Goal: Navigation & Orientation: Find specific page/section

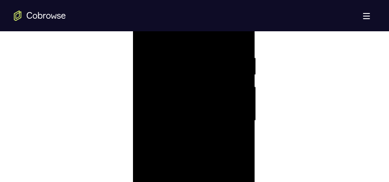
scroll to position [607, 0]
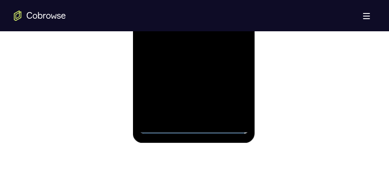
click at [195, 132] on div at bounding box center [193, 12] width 109 height 243
click at [236, 91] on div at bounding box center [193, 12] width 109 height 243
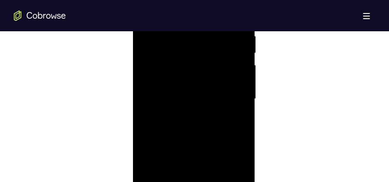
scroll to position [412, 0]
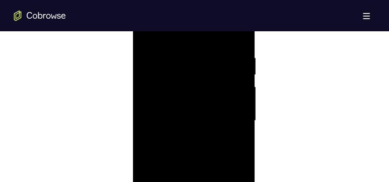
click at [230, 116] on div at bounding box center [193, 120] width 109 height 243
click at [185, 137] on div at bounding box center [193, 120] width 109 height 243
click at [191, 109] on div at bounding box center [193, 120] width 109 height 243
click at [183, 120] on div at bounding box center [193, 120] width 109 height 243
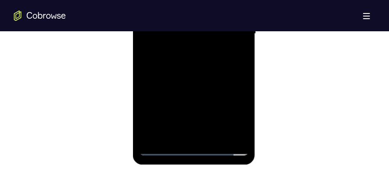
click at [214, 136] on div at bounding box center [193, 33] width 109 height 243
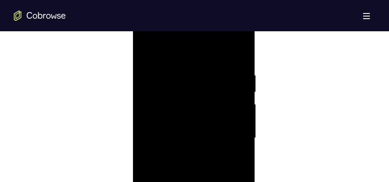
scroll to position [455, 0]
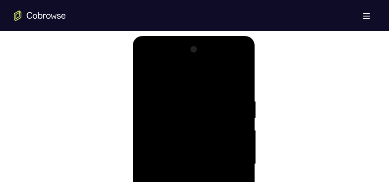
drag, startPoint x: 182, startPoint y: 84, endPoint x: 177, endPoint y: 27, distance: 57.8
click at [177, 36] on html "Online web based iOS Simulators and Android Emulators. Run iPhone, iPad, Mobile…" at bounding box center [194, 166] width 123 height 260
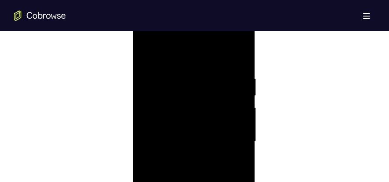
scroll to position [520, 0]
click at [181, 146] on div at bounding box center [193, 98] width 109 height 243
click at [196, 99] on div at bounding box center [193, 98] width 109 height 243
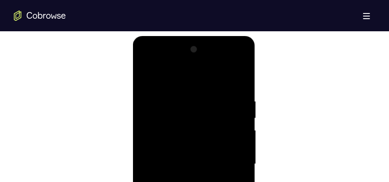
click at [146, 75] on div at bounding box center [193, 163] width 109 height 243
click at [237, 84] on div at bounding box center [193, 163] width 109 height 243
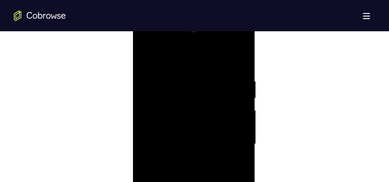
scroll to position [498, 0]
click at [178, 52] on div at bounding box center [193, 120] width 109 height 243
click at [238, 90] on div at bounding box center [193, 120] width 109 height 243
click at [239, 88] on div at bounding box center [193, 120] width 109 height 243
click at [238, 87] on div at bounding box center [193, 120] width 109 height 243
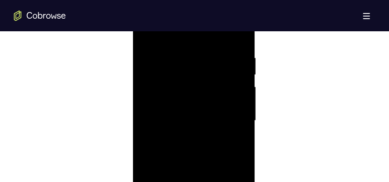
click at [238, 87] on div at bounding box center [193, 120] width 109 height 243
click at [235, 89] on div at bounding box center [193, 98] width 109 height 243
click at [236, 78] on div at bounding box center [193, 98] width 109 height 243
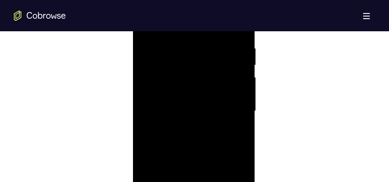
scroll to position [498, 0]
click at [236, 78] on div at bounding box center [193, 120] width 109 height 243
click at [236, 78] on div at bounding box center [193, 98] width 109 height 243
click at [153, 91] on div at bounding box center [193, 98] width 109 height 243
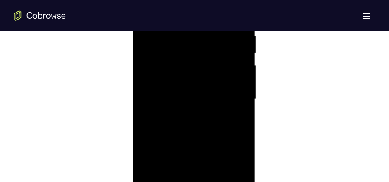
scroll to position [433, 0]
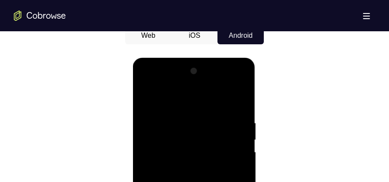
click at [230, 136] on div at bounding box center [193, 185] width 109 height 243
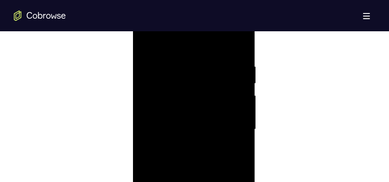
scroll to position [477, 0]
click at [231, 106] on div at bounding box center [193, 142] width 109 height 243
drag, startPoint x: 152, startPoint y: 101, endPoint x: 242, endPoint y: 106, distance: 90.3
click at [242, 106] on div at bounding box center [193, 142] width 109 height 243
click at [152, 104] on div at bounding box center [193, 142] width 109 height 243
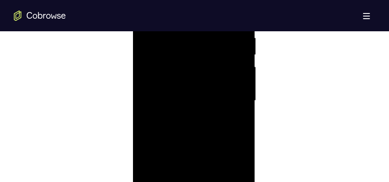
scroll to position [520, 0]
click at [220, 104] on div at bounding box center [193, 98] width 109 height 243
click at [222, 89] on div at bounding box center [193, 77] width 109 height 243
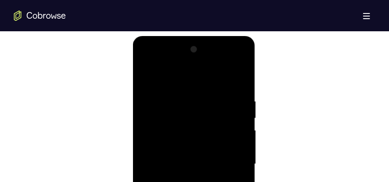
click at [237, 80] on div at bounding box center [193, 163] width 109 height 243
drag, startPoint x: 201, startPoint y: 81, endPoint x: 203, endPoint y: 192, distance: 111.4
click at [203, 181] on div at bounding box center [193, 163] width 109 height 243
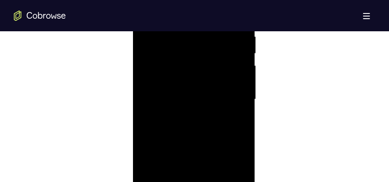
scroll to position [563, 0]
click at [237, 94] on div at bounding box center [193, 55] width 109 height 243
click at [240, 93] on div at bounding box center [193, 55] width 109 height 243
click at [200, 85] on div at bounding box center [193, 55] width 109 height 243
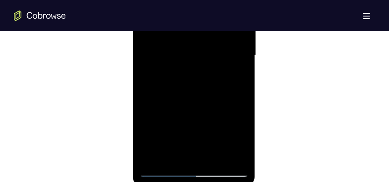
click at [240, 93] on div at bounding box center [193, 55] width 109 height 243
drag, startPoint x: 208, startPoint y: 123, endPoint x: 219, endPoint y: 67, distance: 56.9
click at [219, 67] on div at bounding box center [193, 55] width 109 height 243
drag, startPoint x: 209, startPoint y: 94, endPoint x: 214, endPoint y: 41, distance: 54.0
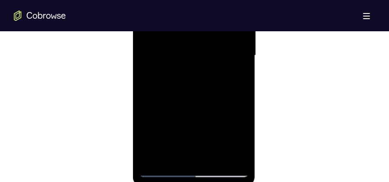
click at [214, 41] on div at bounding box center [193, 55] width 109 height 243
drag, startPoint x: 207, startPoint y: 112, endPoint x: 218, endPoint y: 19, distance: 92.9
click at [218, 19] on div at bounding box center [193, 55] width 109 height 243
drag, startPoint x: 208, startPoint y: 97, endPoint x: 212, endPoint y: 43, distance: 54.3
click at [212, 43] on div at bounding box center [193, 55] width 109 height 243
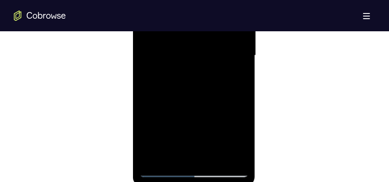
drag, startPoint x: 208, startPoint y: 107, endPoint x: 217, endPoint y: 58, distance: 49.2
click at [216, 56] on div at bounding box center [193, 55] width 109 height 243
drag, startPoint x: 209, startPoint y: 93, endPoint x: 216, endPoint y: 56, distance: 37.4
click at [221, 21] on div at bounding box center [193, 55] width 109 height 243
drag, startPoint x: 197, startPoint y: 105, endPoint x: 211, endPoint y: 24, distance: 82.7
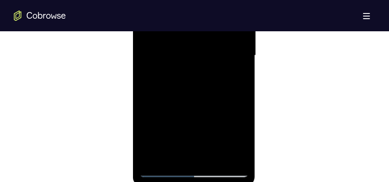
click at [211, 24] on div at bounding box center [193, 55] width 109 height 243
drag, startPoint x: 198, startPoint y: 103, endPoint x: 211, endPoint y: 52, distance: 52.4
click at [209, 49] on div at bounding box center [193, 55] width 109 height 243
drag, startPoint x: 197, startPoint y: 115, endPoint x: 207, endPoint y: 42, distance: 73.9
click at [207, 42] on div at bounding box center [193, 55] width 109 height 243
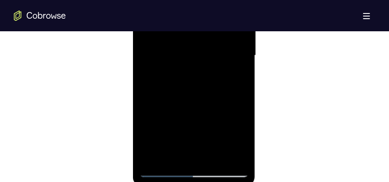
click at [240, 71] on div at bounding box center [193, 55] width 109 height 243
click at [240, 94] on div at bounding box center [193, 77] width 109 height 243
drag, startPoint x: 197, startPoint y: 127, endPoint x: 201, endPoint y: 80, distance: 47.4
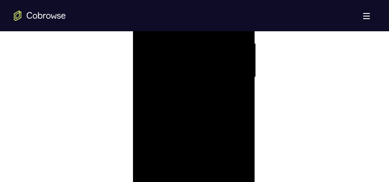
click at [201, 80] on div at bounding box center [193, 77] width 109 height 243
drag, startPoint x: 210, startPoint y: 52, endPoint x: 209, endPoint y: 141, distance: 88.8
click at [209, 141] on div at bounding box center [193, 77] width 109 height 243
click at [175, 52] on div at bounding box center [193, 77] width 109 height 243
drag, startPoint x: 227, startPoint y: 50, endPoint x: 221, endPoint y: 132, distance: 81.7
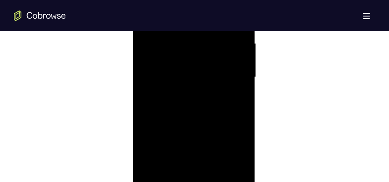
click at [221, 132] on div at bounding box center [193, 77] width 109 height 243
drag, startPoint x: 205, startPoint y: 129, endPoint x: 208, endPoint y: 48, distance: 81.1
click at [208, 48] on div at bounding box center [193, 77] width 109 height 243
drag, startPoint x: 196, startPoint y: 133, endPoint x: 202, endPoint y: 52, distance: 81.3
click at [202, 45] on div at bounding box center [193, 77] width 109 height 243
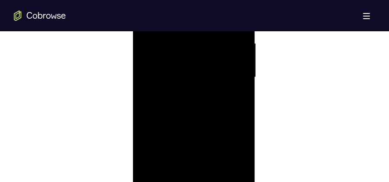
drag, startPoint x: 183, startPoint y: 112, endPoint x: 187, endPoint y: 71, distance: 41.3
click at [187, 71] on div at bounding box center [193, 77] width 109 height 243
drag, startPoint x: 219, startPoint y: 123, endPoint x: 228, endPoint y: 57, distance: 66.5
click at [228, 57] on div at bounding box center [193, 77] width 109 height 243
drag, startPoint x: 229, startPoint y: 115, endPoint x: 232, endPoint y: 48, distance: 67.7
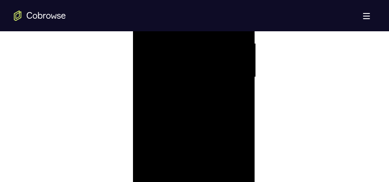
click at [232, 48] on div at bounding box center [193, 77] width 109 height 243
drag, startPoint x: 220, startPoint y: 117, endPoint x: 227, endPoint y: 45, distance: 72.7
click at [227, 45] on div at bounding box center [193, 77] width 109 height 243
drag, startPoint x: 208, startPoint y: 120, endPoint x: 214, endPoint y: 60, distance: 61.0
click at [214, 60] on div at bounding box center [193, 77] width 109 height 243
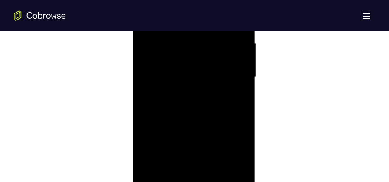
drag, startPoint x: 212, startPoint y: 100, endPoint x: 215, endPoint y: 86, distance: 14.2
click at [215, 86] on div at bounding box center [193, 77] width 109 height 243
drag, startPoint x: 211, startPoint y: 78, endPoint x: 213, endPoint y: 51, distance: 27.3
click at [213, 51] on div at bounding box center [193, 77] width 109 height 243
drag, startPoint x: 206, startPoint y: 113, endPoint x: 213, endPoint y: 51, distance: 62.3
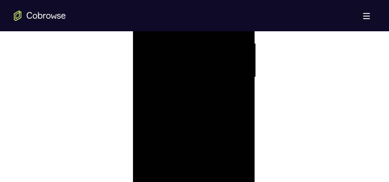
click at [213, 51] on div at bounding box center [193, 77] width 109 height 243
drag, startPoint x: 209, startPoint y: 109, endPoint x: 212, endPoint y: 45, distance: 64.2
click at [212, 45] on div at bounding box center [193, 77] width 109 height 243
drag, startPoint x: 223, startPoint y: 52, endPoint x: 224, endPoint y: 43, distance: 8.7
click at [224, 43] on div at bounding box center [193, 77] width 109 height 243
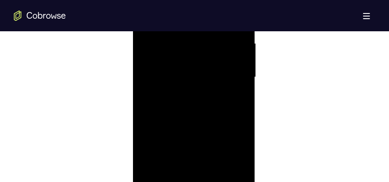
drag, startPoint x: 214, startPoint y: 69, endPoint x: 215, endPoint y: 51, distance: 18.2
click at [215, 51] on div at bounding box center [193, 77] width 109 height 243
drag, startPoint x: 207, startPoint y: 116, endPoint x: 219, endPoint y: 52, distance: 64.4
click at [219, 52] on div at bounding box center [193, 77] width 109 height 243
drag, startPoint x: 196, startPoint y: 111, endPoint x: 204, endPoint y: 39, distance: 72.4
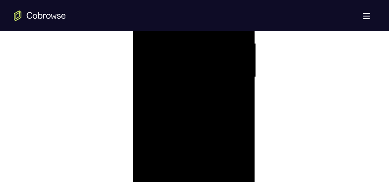
click at [204, 39] on div at bounding box center [193, 77] width 109 height 243
drag, startPoint x: 201, startPoint y: 108, endPoint x: 207, endPoint y: 31, distance: 76.9
click at [207, 31] on div at bounding box center [193, 77] width 109 height 243
drag, startPoint x: 211, startPoint y: 90, endPoint x: 214, endPoint y: 26, distance: 64.6
click at [214, 26] on div at bounding box center [193, 77] width 109 height 243
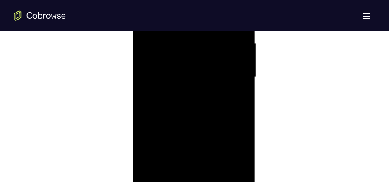
drag
click at [209, 19] on div at bounding box center [193, 77] width 109 height 243
click at [197, 42] on div at bounding box center [193, 77] width 109 height 243
click at [195, 59] on div at bounding box center [193, 77] width 109 height 243
click at [209, 90] on div at bounding box center [193, 77] width 109 height 243
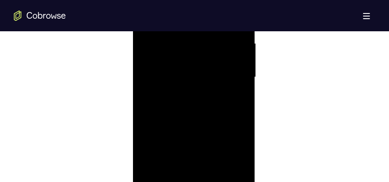
click at [216, 52] on div at bounding box center [193, 77] width 109 height 243
click at [223, 26] on div at bounding box center [193, 55] width 109 height 243
click at [208, 70] on div at bounding box center [193, 120] width 109 height 243
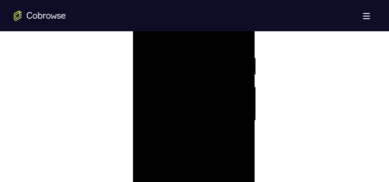
click at [202, 30] on div at bounding box center [193, 120] width 109 height 243
click at [206, 57] on div at bounding box center [193, 120] width 109 height 243
click at [211, 52] on div at bounding box center [193, 120] width 109 height 243
click at [196, 64] on div at bounding box center [193, 120] width 109 height 243
click at [207, 70] on div at bounding box center [193, 120] width 109 height 243
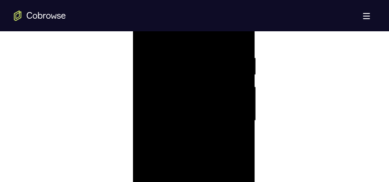
click at [208, 57] on div at bounding box center [193, 120] width 109 height 243
click at [201, 29] on div at bounding box center [193, 77] width 109 height 243
click at [192, 24] on div at bounding box center [193, 77] width 109 height 243
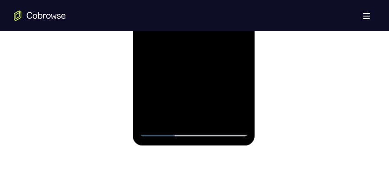
scroll to position [607, 0]
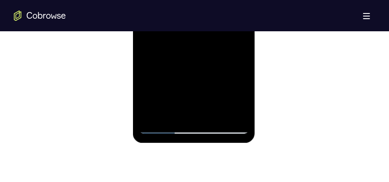
click at [152, 112] on div at bounding box center [193, 12] width 109 height 243
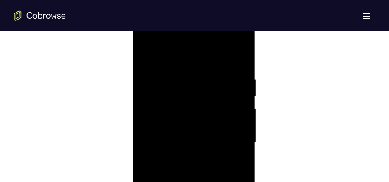
click at [182, 170] on div at bounding box center [193, 142] width 109 height 243
click at [201, 181] on div at bounding box center [193, 142] width 109 height 243
click at [217, 151] on div at bounding box center [193, 120] width 109 height 243
click at [205, 100] on div at bounding box center [193, 120] width 109 height 243
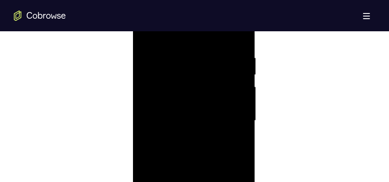
drag, startPoint x: 216, startPoint y: 68, endPoint x: 215, endPoint y: 138, distance: 69.8
click at [215, 138] on div at bounding box center [193, 120] width 109 height 243
drag, startPoint x: 205, startPoint y: 75, endPoint x: 207, endPoint y: 150, distance: 75.9
click at [207, 155] on div at bounding box center [193, 120] width 109 height 243
drag, startPoint x: 198, startPoint y: 98, endPoint x: 201, endPoint y: 167, distance: 68.9
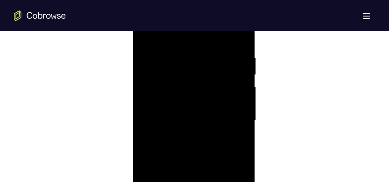
click at [201, 167] on div at bounding box center [193, 120] width 109 height 243
click at [244, 74] on div at bounding box center [193, 120] width 109 height 243
click at [243, 72] on div at bounding box center [193, 120] width 109 height 243
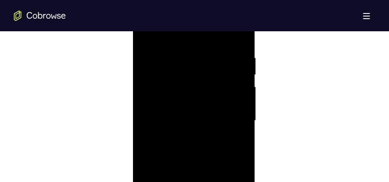
click at [243, 72] on div at bounding box center [193, 120] width 109 height 243
drag, startPoint x: 206, startPoint y: 101, endPoint x: 207, endPoint y: 124, distance: 23.4
click at [207, 124] on div at bounding box center [193, 120] width 109 height 243
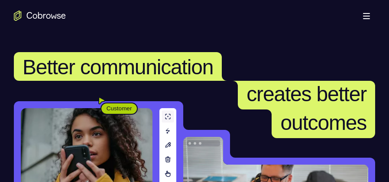
scroll to position [173, 0]
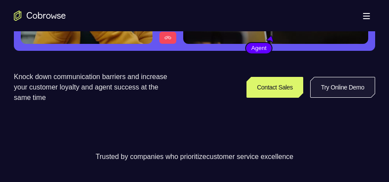
click at [332, 82] on link "Try Online Demo" at bounding box center [342, 87] width 65 height 21
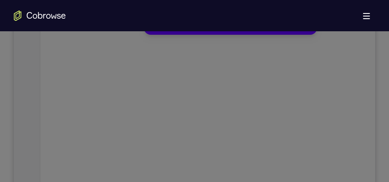
scroll to position [87, 0]
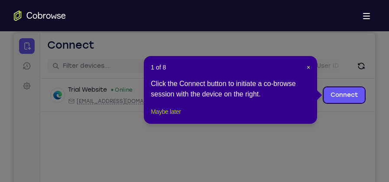
drag, startPoint x: 169, startPoint y: 120, endPoint x: 155, endPoint y: 88, distance: 35.6
click at [169, 117] on button "Maybe later" at bounding box center [166, 111] width 30 height 10
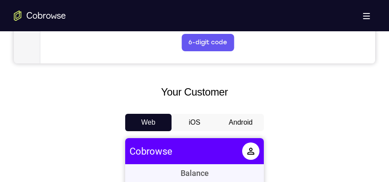
click at [235, 123] on button "Android" at bounding box center [241, 122] width 46 height 17
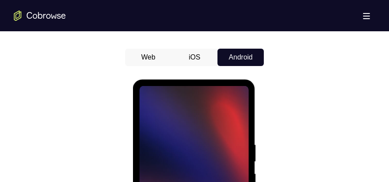
scroll to position [0, 0]
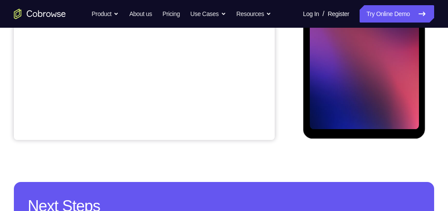
click at [389, 75] on div at bounding box center [363, 8] width 109 height 243
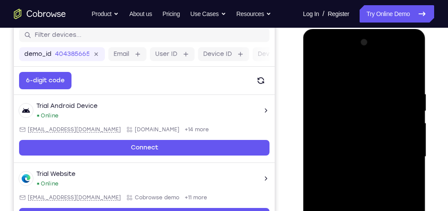
scroll to position [214, 0]
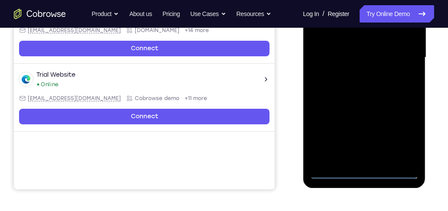
click at [367, 172] on div at bounding box center [363, 57] width 109 height 243
click at [389, 138] on div at bounding box center [363, 57] width 109 height 243
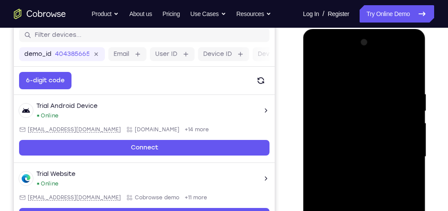
click at [354, 71] on div at bounding box center [363, 157] width 109 height 243
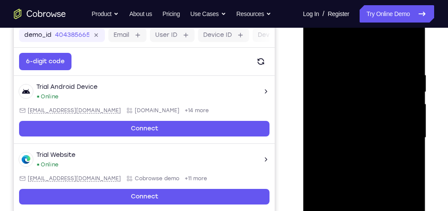
scroll to position [139, 0]
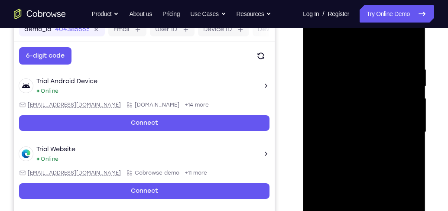
click at [389, 128] on div at bounding box center [363, 132] width 109 height 243
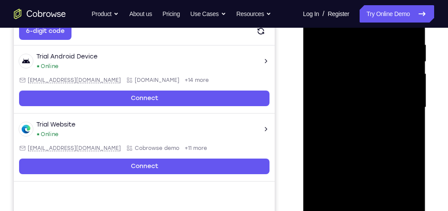
click at [356, 121] on div at bounding box center [363, 107] width 109 height 243
click at [333, 100] on div at bounding box center [363, 107] width 109 height 243
click at [340, 91] on div at bounding box center [363, 107] width 109 height 243
click at [343, 106] on div at bounding box center [363, 107] width 109 height 243
click at [348, 133] on div at bounding box center [363, 107] width 109 height 243
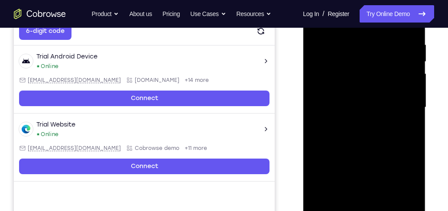
click at [366, 133] on div at bounding box center [363, 107] width 109 height 243
click at [365, 135] on div at bounding box center [363, 107] width 109 height 243
drag, startPoint x: 327, startPoint y: 115, endPoint x: 336, endPoint y: 116, distance: 9.1
click at [332, 115] on div at bounding box center [363, 107] width 109 height 243
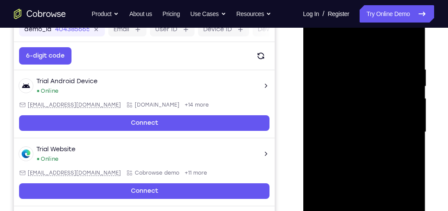
scroll to position [189, 0]
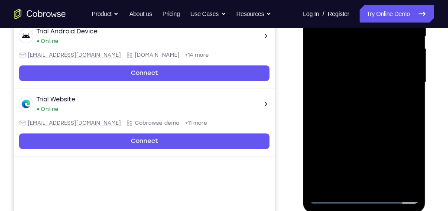
click at [382, 120] on div at bounding box center [363, 82] width 109 height 243
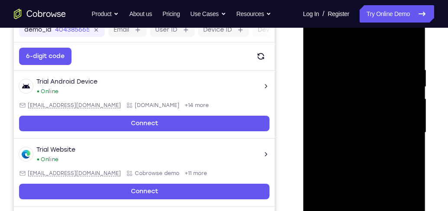
scroll to position [114, 0]
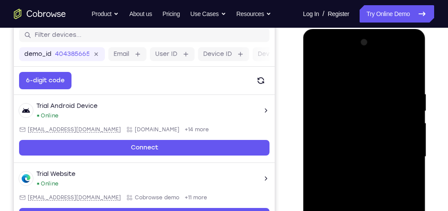
click at [357, 94] on div at bounding box center [363, 157] width 109 height 243
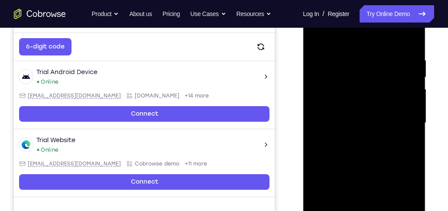
scroll to position [139, 0]
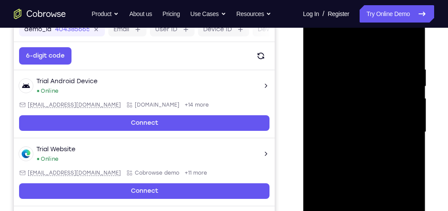
click at [389, 48] on div at bounding box center [363, 132] width 109 height 243
click at [379, 60] on div at bounding box center [363, 132] width 109 height 243
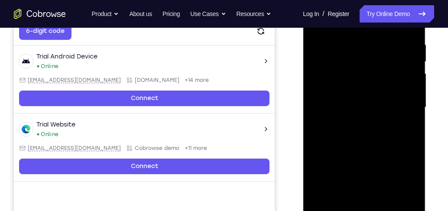
click at [389, 108] on div at bounding box center [363, 107] width 109 height 243
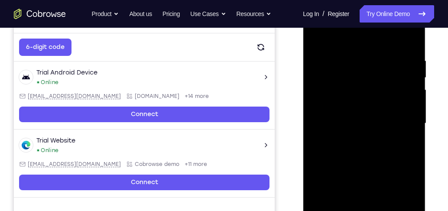
scroll to position [139, 0]
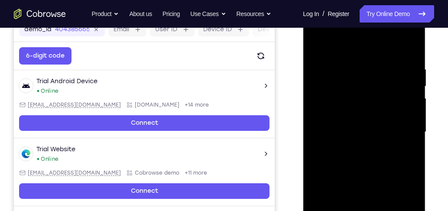
click at [389, 108] on div at bounding box center [363, 132] width 109 height 243
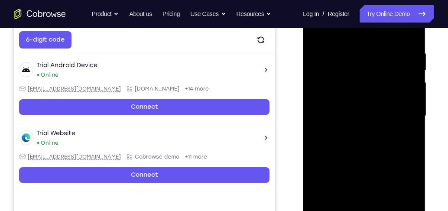
scroll to position [164, 0]
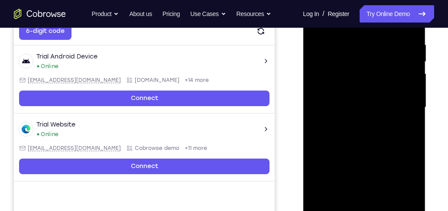
click at [389, 87] on div at bounding box center [363, 107] width 109 height 243
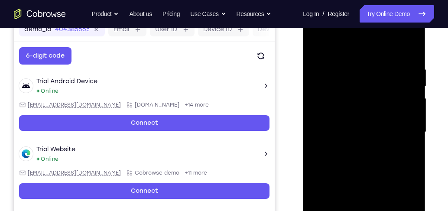
click at [389, 116] on div at bounding box center [363, 132] width 109 height 243
click at [389, 49] on div at bounding box center [363, 132] width 109 height 243
drag, startPoint x: 406, startPoint y: 68, endPoint x: 366, endPoint y: 69, distance: 40.3
click at [366, 69] on div at bounding box center [363, 132] width 109 height 243
drag, startPoint x: 405, startPoint y: 64, endPoint x: 369, endPoint y: 67, distance: 35.7
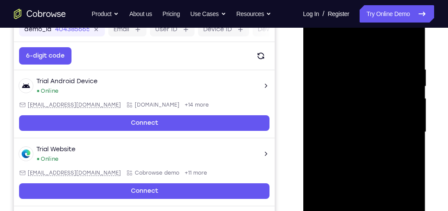
click at [370, 67] on div at bounding box center [363, 132] width 109 height 243
drag, startPoint x: 400, startPoint y: 62, endPoint x: 358, endPoint y: 68, distance: 42.9
click at [358, 68] on div at bounding box center [363, 132] width 109 height 243
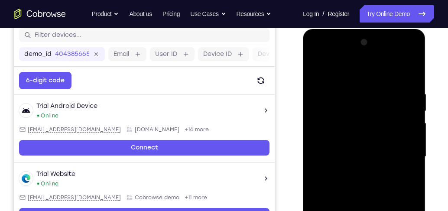
click at [389, 69] on div at bounding box center [363, 157] width 109 height 243
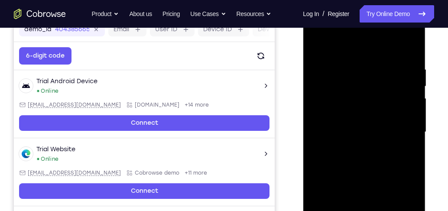
scroll to position [189, 0]
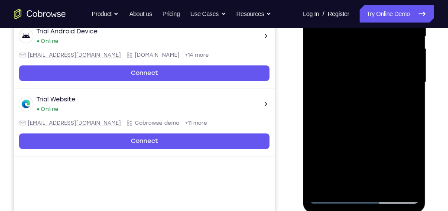
click at [389, 172] on div at bounding box center [363, 82] width 109 height 243
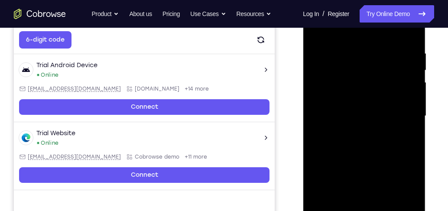
scroll to position [139, 0]
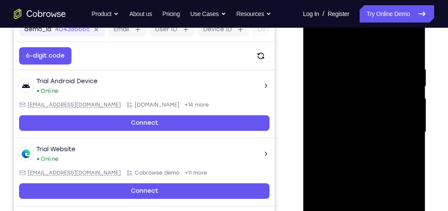
click at [318, 40] on div at bounding box center [363, 132] width 109 height 243
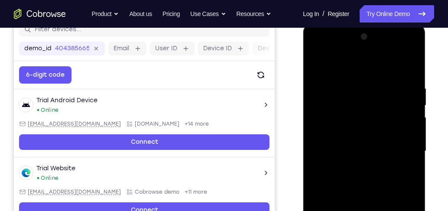
scroll to position [114, 0]
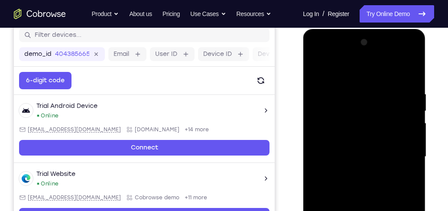
click at [316, 68] on div at bounding box center [363, 157] width 109 height 243
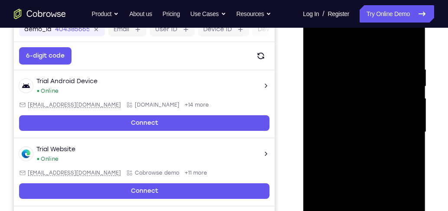
scroll to position [164, 0]
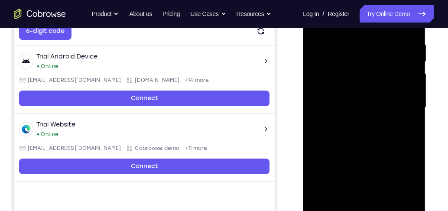
click at [389, 117] on div at bounding box center [363, 107] width 109 height 243
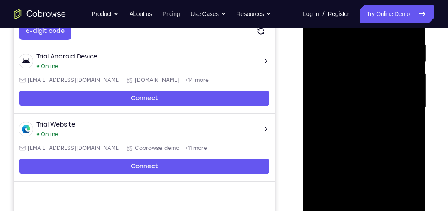
click at [359, 109] on div at bounding box center [363, 107] width 109 height 243
drag, startPoint x: 378, startPoint y: 117, endPoint x: 380, endPoint y: 169, distance: 52.0
click at [380, 169] on div at bounding box center [363, 107] width 109 height 243
drag, startPoint x: 396, startPoint y: 165, endPoint x: 390, endPoint y: 186, distance: 22.4
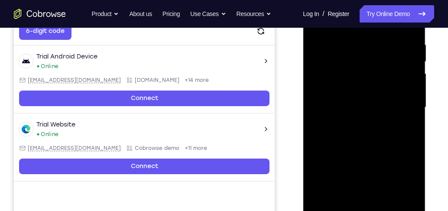
click at [389, 181] on div at bounding box center [363, 107] width 109 height 243
click at [389, 89] on div at bounding box center [363, 107] width 109 height 243
click at [389, 88] on div at bounding box center [363, 107] width 109 height 243
click at [389, 87] on div at bounding box center [363, 107] width 109 height 243
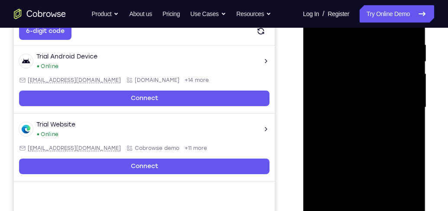
click at [315, 86] on div at bounding box center [363, 107] width 109 height 243
drag, startPoint x: 375, startPoint y: 94, endPoint x: 376, endPoint y: 167, distance: 72.8
click at [376, 167] on div at bounding box center [363, 107] width 109 height 243
drag, startPoint x: 374, startPoint y: 144, endPoint x: 379, endPoint y: 180, distance: 35.8
click at [379, 180] on div at bounding box center [363, 107] width 109 height 243
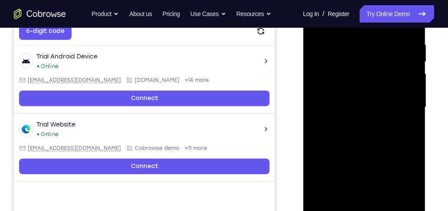
click at [389, 133] on div at bounding box center [363, 107] width 109 height 243
click at [389, 132] on div at bounding box center [363, 107] width 109 height 243
click at [389, 133] on div at bounding box center [363, 107] width 109 height 243
click at [389, 134] on div at bounding box center [363, 107] width 109 height 243
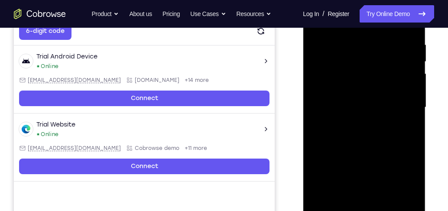
click at [389, 134] on div at bounding box center [363, 107] width 109 height 243
click at [389, 133] on div at bounding box center [363, 107] width 109 height 243
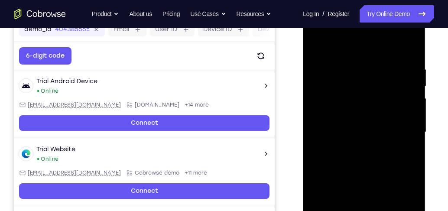
drag, startPoint x: 364, startPoint y: 112, endPoint x: 362, endPoint y: 32, distance: 79.3
click at [362, 32] on div at bounding box center [363, 132] width 109 height 243
drag, startPoint x: 357, startPoint y: 167, endPoint x: 372, endPoint y: 104, distance: 65.4
click at [372, 104] on div at bounding box center [363, 132] width 109 height 243
drag, startPoint x: 370, startPoint y: 152, endPoint x: 373, endPoint y: 104, distance: 47.7
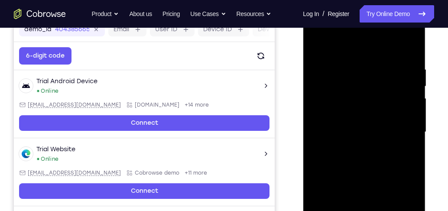
click at [373, 104] on div at bounding box center [363, 132] width 109 height 243
drag, startPoint x: 370, startPoint y: 129, endPoint x: 380, endPoint y: 81, distance: 48.9
click at [379, 81] on div at bounding box center [363, 132] width 109 height 243
drag, startPoint x: 349, startPoint y: 197, endPoint x: 372, endPoint y: 121, distance: 79.1
click at [368, 128] on div at bounding box center [363, 132] width 109 height 243
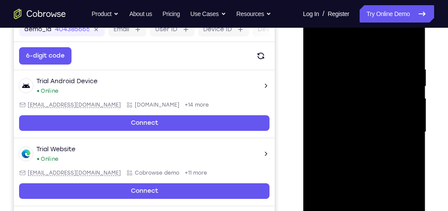
drag, startPoint x: 375, startPoint y: 138, endPoint x: 387, endPoint y: 70, distance: 69.5
click at [385, 73] on div at bounding box center [363, 132] width 109 height 243
drag, startPoint x: 362, startPoint y: 171, endPoint x: 377, endPoint y: 92, distance: 80.3
click at [377, 92] on div at bounding box center [363, 132] width 109 height 243
drag, startPoint x: 368, startPoint y: 156, endPoint x: 384, endPoint y: 81, distance: 77.0
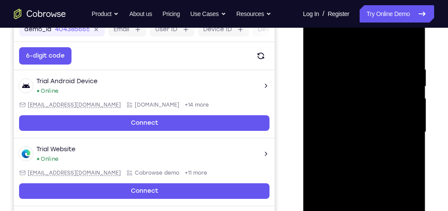
click at [383, 82] on div at bounding box center [363, 132] width 109 height 243
drag, startPoint x: 369, startPoint y: 130, endPoint x: 382, endPoint y: 64, distance: 66.7
click at [380, 67] on div at bounding box center [363, 132] width 109 height 243
drag, startPoint x: 369, startPoint y: 110, endPoint x: 375, endPoint y: 54, distance: 57.1
click at [375, 54] on div at bounding box center [363, 132] width 109 height 243
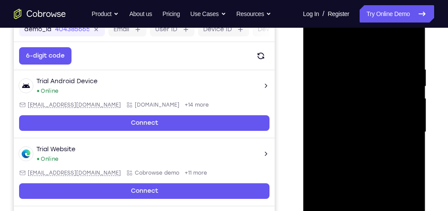
drag, startPoint x: 368, startPoint y: 130, endPoint x: 384, endPoint y: 66, distance: 65.2
click at [384, 66] on div at bounding box center [363, 132] width 109 height 243
drag, startPoint x: 377, startPoint y: 60, endPoint x: 365, endPoint y: 184, distance: 124.1
click at [363, 181] on div at bounding box center [363, 132] width 109 height 243
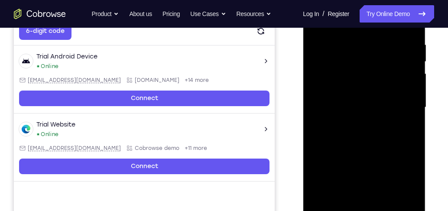
scroll to position [164, 0]
click at [319, 181] on div at bounding box center [363, 107] width 109 height 243
drag, startPoint x: 404, startPoint y: 40, endPoint x: 337, endPoint y: 39, distance: 67.6
click at [337, 39] on div at bounding box center [363, 107] width 109 height 243
click at [388, 41] on div at bounding box center [363, 107] width 109 height 243
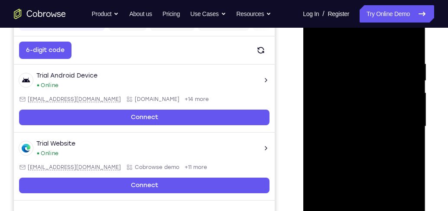
scroll to position [139, 0]
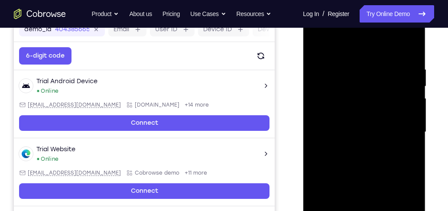
click at [389, 113] on div at bounding box center [363, 132] width 109 height 243
click at [389, 110] on div at bounding box center [364, 133] width 123 height 258
click at [389, 112] on div at bounding box center [363, 132] width 109 height 243
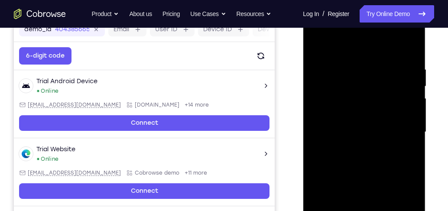
click at [389, 113] on div at bounding box center [363, 132] width 109 height 243
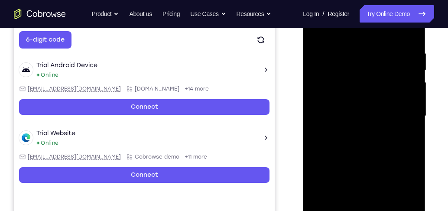
scroll to position [164, 0]
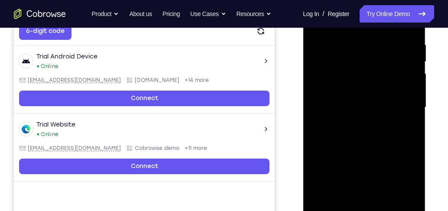
click at [389, 112] on div at bounding box center [363, 107] width 109 height 243
click at [389, 111] on div at bounding box center [363, 107] width 109 height 243
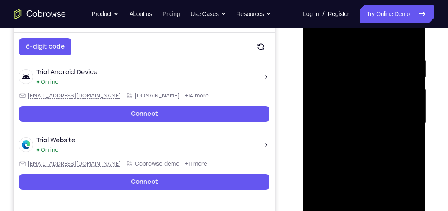
scroll to position [139, 0]
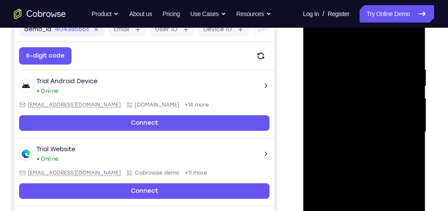
click at [389, 111] on div at bounding box center [363, 132] width 109 height 243
click at [389, 113] on div at bounding box center [363, 132] width 109 height 243
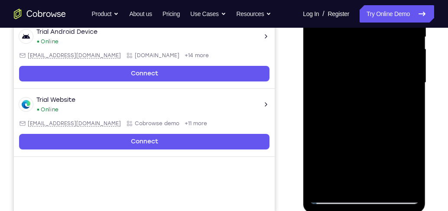
scroll to position [189, 0]
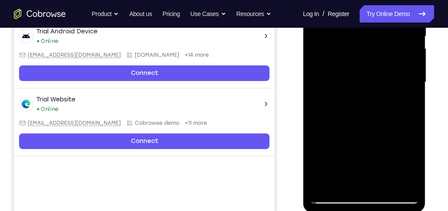
click at [389, 178] on div at bounding box center [363, 82] width 109 height 243
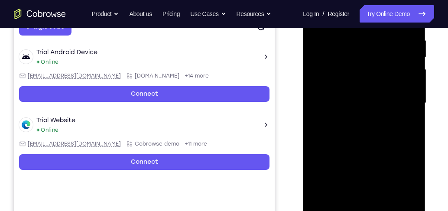
scroll to position [139, 0]
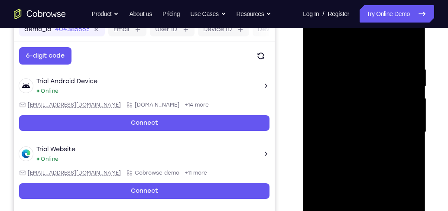
click at [389, 121] on div at bounding box center [363, 132] width 109 height 243
click at [389, 122] on div at bounding box center [363, 132] width 109 height 243
click at [389, 45] on div at bounding box center [363, 132] width 109 height 243
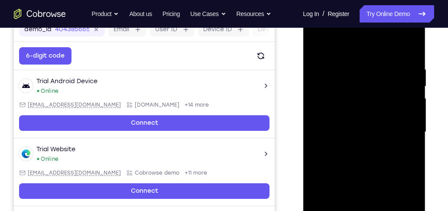
drag, startPoint x: 391, startPoint y: 62, endPoint x: 332, endPoint y: 64, distance: 59.0
click at [332, 64] on div at bounding box center [363, 132] width 109 height 243
drag, startPoint x: 394, startPoint y: 62, endPoint x: 336, endPoint y: 67, distance: 58.3
click at [336, 67] on div at bounding box center [363, 132] width 109 height 243
click at [359, 64] on div at bounding box center [363, 132] width 109 height 243
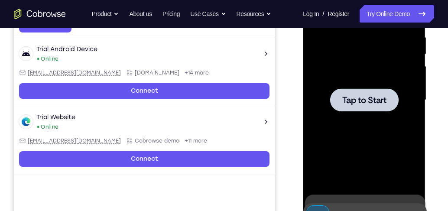
scroll to position [214, 0]
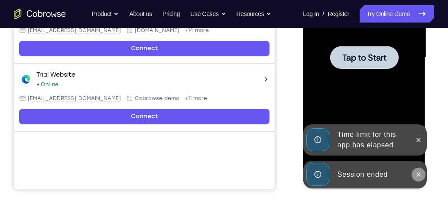
click at [389, 174] on icon at bounding box center [418, 174] width 7 height 7
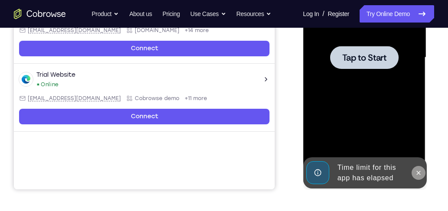
click at [389, 172] on icon at bounding box center [418, 172] width 7 height 7
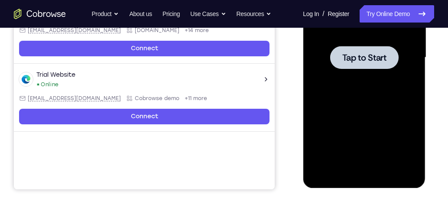
click at [380, 68] on div at bounding box center [364, 57] width 68 height 23
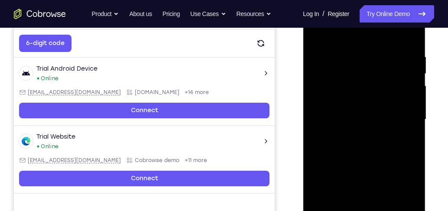
scroll to position [189, 0]
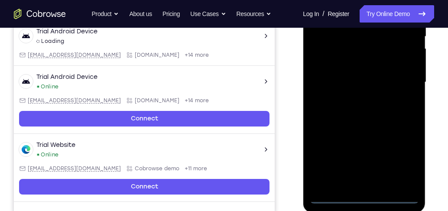
click at [367, 181] on div at bounding box center [363, 82] width 109 height 243
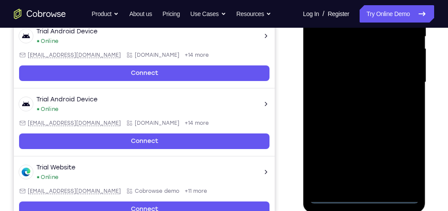
click at [389, 161] on div at bounding box center [363, 82] width 109 height 243
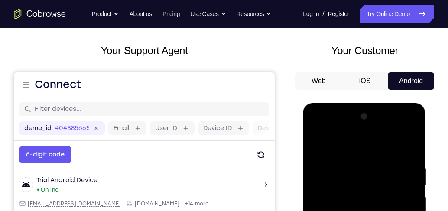
scroll to position [114, 0]
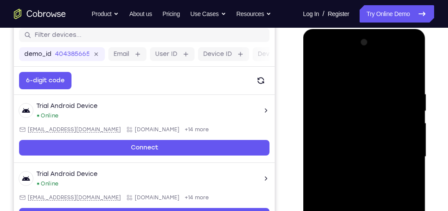
click at [352, 77] on div at bounding box center [363, 157] width 109 height 243
click at [389, 154] on div at bounding box center [363, 157] width 109 height 243
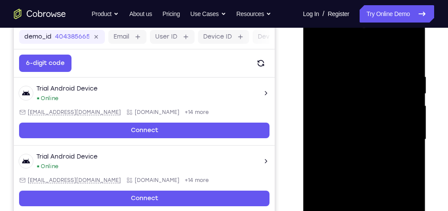
scroll to position [164, 0]
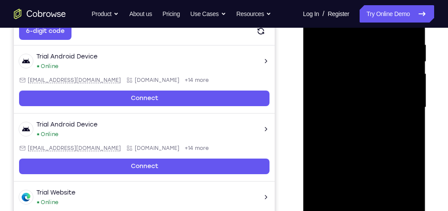
click at [354, 123] on div at bounding box center [363, 107] width 109 height 243
click at [357, 99] on div at bounding box center [363, 107] width 109 height 243
click at [333, 89] on div at bounding box center [363, 107] width 109 height 243
click at [341, 108] on div at bounding box center [363, 107] width 109 height 243
click at [365, 139] on div at bounding box center [363, 107] width 109 height 243
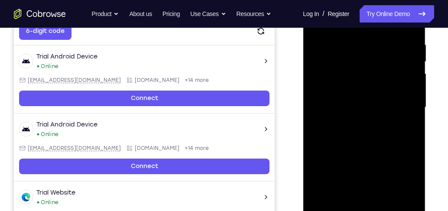
click at [366, 135] on div at bounding box center [363, 107] width 109 height 243
click at [366, 136] on div at bounding box center [363, 107] width 109 height 243
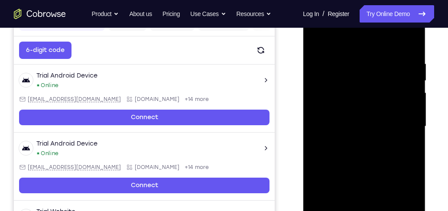
scroll to position [139, 0]
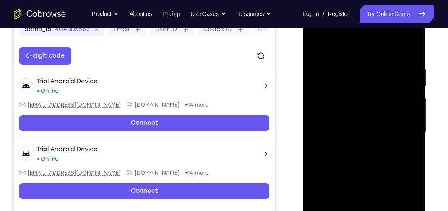
click at [389, 54] on div at bounding box center [363, 132] width 109 height 243
drag, startPoint x: 394, startPoint y: 70, endPoint x: 366, endPoint y: 73, distance: 28.3
click at [366, 73] on div at bounding box center [363, 132] width 109 height 243
drag, startPoint x: 394, startPoint y: 69, endPoint x: 350, endPoint y: 74, distance: 44.9
click at [352, 74] on div at bounding box center [363, 132] width 109 height 243
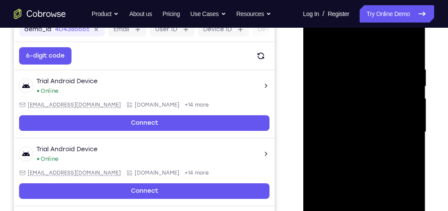
drag, startPoint x: 408, startPoint y: 64, endPoint x: 366, endPoint y: 70, distance: 42.5
click at [366, 70] on div at bounding box center [363, 132] width 109 height 243
drag, startPoint x: 403, startPoint y: 66, endPoint x: 369, endPoint y: 74, distance: 34.4
click at [368, 74] on div at bounding box center [363, 132] width 109 height 243
drag, startPoint x: 395, startPoint y: 68, endPoint x: 370, endPoint y: 69, distance: 25.6
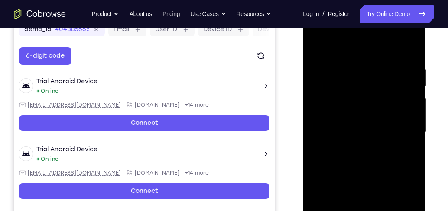
click at [370, 69] on div at bounding box center [363, 132] width 109 height 243
drag, startPoint x: 380, startPoint y: 67, endPoint x: 371, endPoint y: 68, distance: 8.8
click at [371, 68] on div at bounding box center [363, 132] width 109 height 243
drag, startPoint x: 354, startPoint y: 71, endPoint x: 392, endPoint y: 67, distance: 37.4
click at [389, 67] on div at bounding box center [363, 132] width 109 height 243
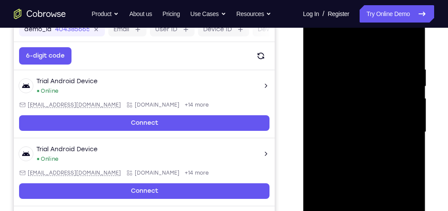
click at [342, 66] on div at bounding box center [363, 132] width 109 height 243
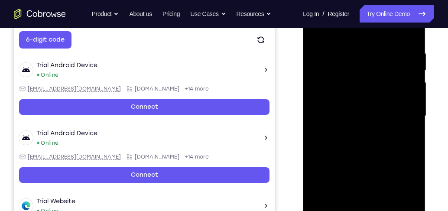
scroll to position [164, 0]
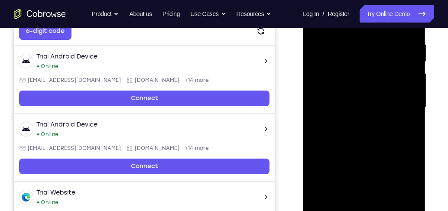
click at [389, 152] on div at bounding box center [363, 107] width 109 height 243
click at [389, 181] on div at bounding box center [363, 107] width 109 height 243
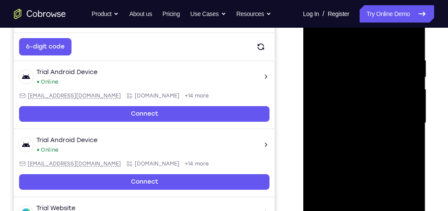
scroll to position [139, 0]
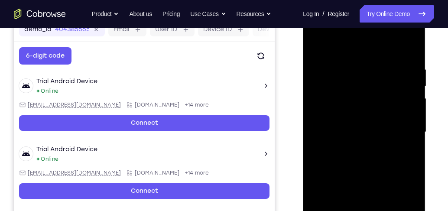
click at [389, 48] on div at bounding box center [363, 132] width 109 height 243
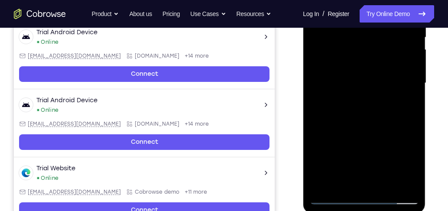
scroll to position [164, 0]
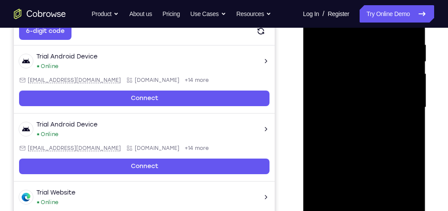
click at [377, 137] on div at bounding box center [363, 107] width 109 height 243
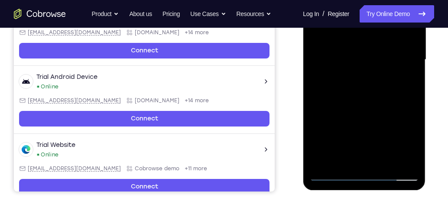
scroll to position [214, 0]
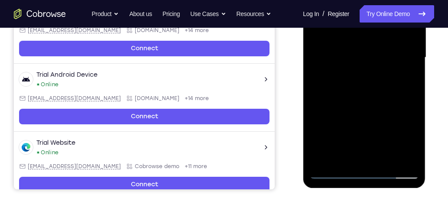
click at [386, 158] on div at bounding box center [363, 57] width 109 height 243
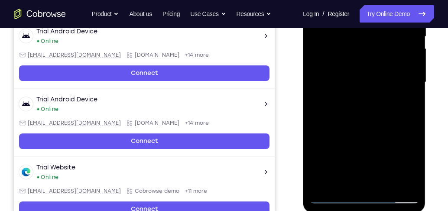
click at [374, 130] on div at bounding box center [363, 82] width 109 height 243
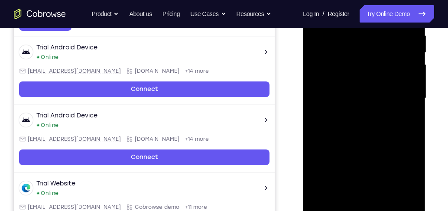
scroll to position [164, 0]
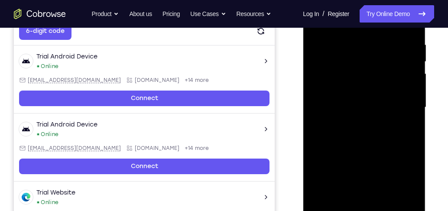
drag, startPoint x: 401, startPoint y: 70, endPoint x: 361, endPoint y: 71, distance: 40.7
click at [361, 71] on div at bounding box center [363, 107] width 109 height 243
drag, startPoint x: 399, startPoint y: 68, endPoint x: 366, endPoint y: 73, distance: 33.4
click at [366, 73] on div at bounding box center [363, 107] width 109 height 243
drag, startPoint x: 398, startPoint y: 69, endPoint x: 364, endPoint y: 73, distance: 34.4
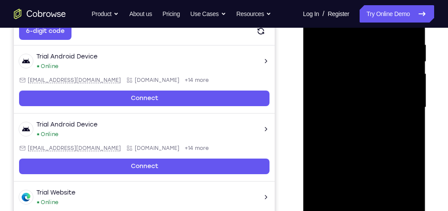
click at [362, 73] on div at bounding box center [363, 107] width 109 height 243
drag, startPoint x: 367, startPoint y: 71, endPoint x: 432, endPoint y: 66, distance: 65.2
click at [389, 66] on html "Online web based iOS Simulators and Android Emulators. Run iPhone, iPad, Mobile…" at bounding box center [364, 110] width 123 height 260
drag, startPoint x: 344, startPoint y: 74, endPoint x: 407, endPoint y: 65, distance: 63.5
click at [389, 65] on div at bounding box center [363, 107] width 109 height 243
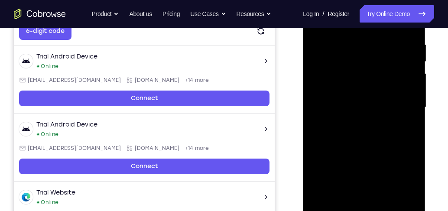
click at [326, 54] on div at bounding box center [363, 107] width 109 height 243
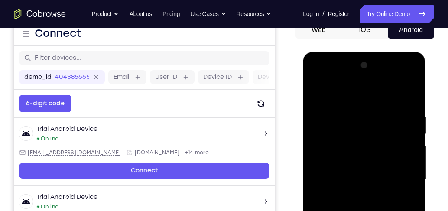
scroll to position [90, 0]
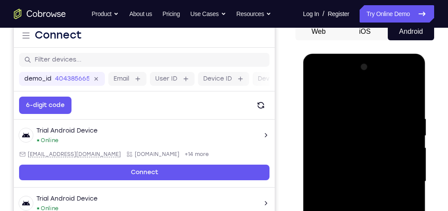
click at [316, 96] on div at bounding box center [363, 181] width 109 height 243
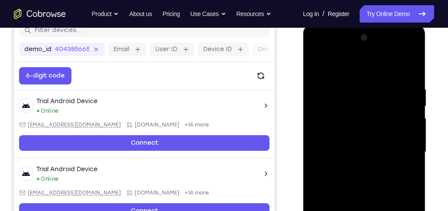
scroll to position [164, 0]
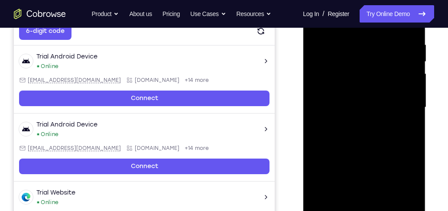
drag, startPoint x: 359, startPoint y: 178, endPoint x: 351, endPoint y: 108, distance: 70.7
click at [351, 108] on div at bounding box center [363, 107] width 109 height 243
drag, startPoint x: 371, startPoint y: 110, endPoint x: 370, endPoint y: 186, distance: 75.4
click at [369, 181] on div at bounding box center [363, 107] width 109 height 243
drag, startPoint x: 368, startPoint y: 190, endPoint x: 370, endPoint y: 141, distance: 49.0
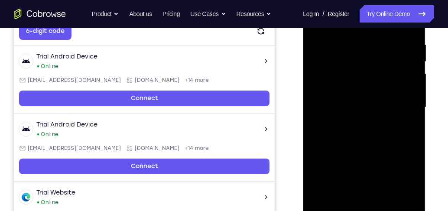
click at [369, 143] on div at bounding box center [363, 107] width 109 height 243
click at [358, 138] on div at bounding box center [363, 107] width 109 height 243
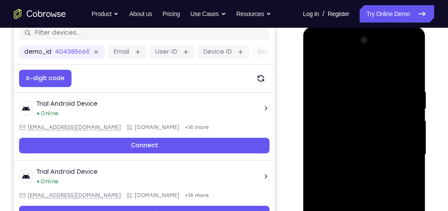
scroll to position [114, 0]
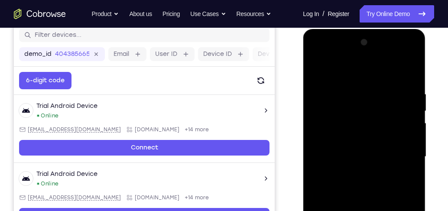
click at [313, 71] on div at bounding box center [363, 157] width 109 height 243
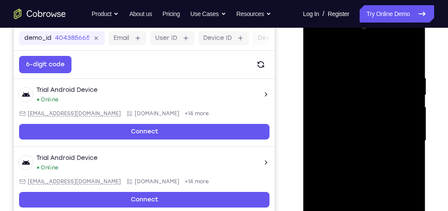
scroll to position [139, 0]
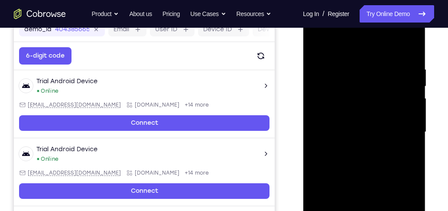
click at [389, 123] on div at bounding box center [363, 132] width 109 height 243
drag, startPoint x: 397, startPoint y: 123, endPoint x: 400, endPoint y: 100, distance: 23.1
click at [389, 101] on div at bounding box center [363, 132] width 109 height 243
drag, startPoint x: 402, startPoint y: 102, endPoint x: 400, endPoint y: 168, distance: 65.9
click at [389, 169] on div at bounding box center [363, 132] width 109 height 243
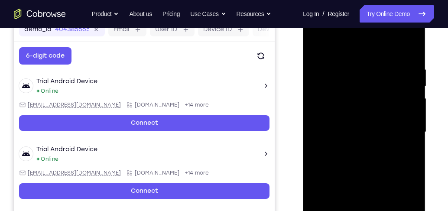
drag, startPoint x: 395, startPoint y: 87, endPoint x: 392, endPoint y: 166, distance: 78.9
click at [389, 166] on div at bounding box center [363, 132] width 109 height 243
drag, startPoint x: 390, startPoint y: 166, endPoint x: 390, endPoint y: 57, distance: 108.8
click at [389, 63] on div at bounding box center [363, 132] width 109 height 243
drag, startPoint x: 393, startPoint y: 140, endPoint x: 394, endPoint y: 69, distance: 71.1
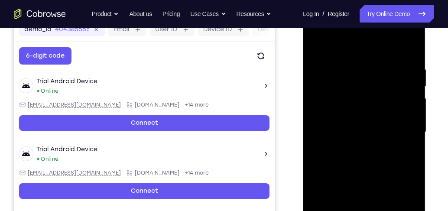
click at [389, 71] on div at bounding box center [363, 132] width 109 height 243
drag, startPoint x: 399, startPoint y: 128, endPoint x: 406, endPoint y: 58, distance: 71.0
click at [389, 59] on div at bounding box center [363, 132] width 109 height 243
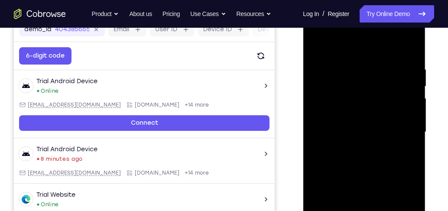
click at [318, 45] on div at bounding box center [363, 132] width 109 height 243
click at [321, 43] on div at bounding box center [363, 132] width 109 height 243
drag, startPoint x: 375, startPoint y: 74, endPoint x: 377, endPoint y: 123, distance: 48.6
click at [377, 122] on div at bounding box center [363, 132] width 109 height 243
drag, startPoint x: 393, startPoint y: 67, endPoint x: 354, endPoint y: 70, distance: 39.2
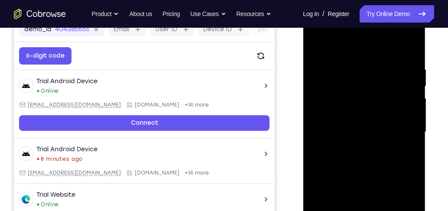
click at [354, 70] on div at bounding box center [363, 132] width 109 height 243
drag, startPoint x: 405, startPoint y: 62, endPoint x: 339, endPoint y: 65, distance: 66.0
click at [339, 65] on div at bounding box center [363, 132] width 109 height 243
drag, startPoint x: 383, startPoint y: 60, endPoint x: 330, endPoint y: 64, distance: 53.0
click at [330, 64] on div at bounding box center [363, 132] width 109 height 243
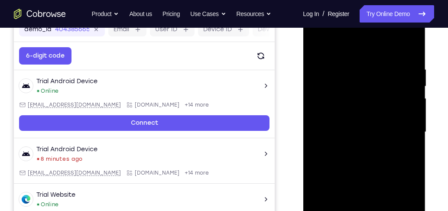
drag, startPoint x: 404, startPoint y: 60, endPoint x: 349, endPoint y: 68, distance: 56.1
click at [349, 68] on div at bounding box center [363, 132] width 109 height 243
drag, startPoint x: 387, startPoint y: 64, endPoint x: 345, endPoint y: 70, distance: 42.5
click at [342, 70] on div at bounding box center [363, 132] width 109 height 243
click at [359, 66] on div at bounding box center [363, 132] width 109 height 243
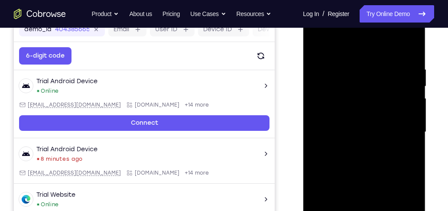
click at [326, 47] on div at bounding box center [363, 132] width 109 height 243
click at [328, 178] on div at bounding box center [363, 132] width 109 height 243
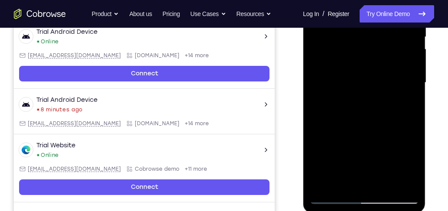
scroll to position [189, 0]
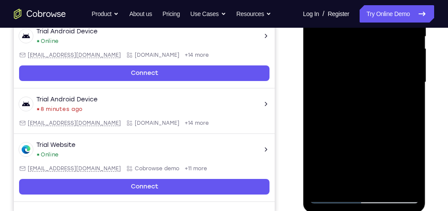
drag, startPoint x: 379, startPoint y: 138, endPoint x: 378, endPoint y: 97, distance: 41.6
click at [378, 97] on div at bounding box center [363, 82] width 109 height 243
drag, startPoint x: 374, startPoint y: 130, endPoint x: 371, endPoint y: 172, distance: 42.1
click at [371, 172] on div at bounding box center [363, 82] width 109 height 243
drag, startPoint x: 345, startPoint y: 101, endPoint x: 347, endPoint y: 132, distance: 31.2
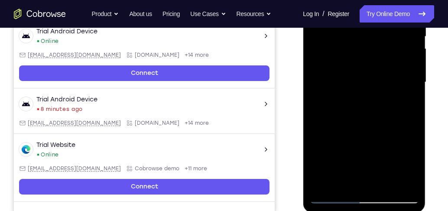
click at [347, 132] on div at bounding box center [363, 82] width 109 height 243
drag, startPoint x: 360, startPoint y: 77, endPoint x: 361, endPoint y: 130, distance: 53.3
click at [361, 130] on div at bounding box center [363, 82] width 109 height 243
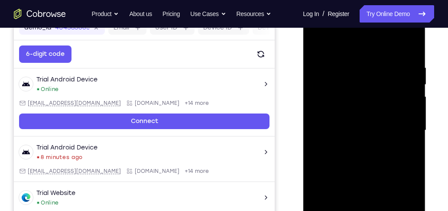
scroll to position [114, 0]
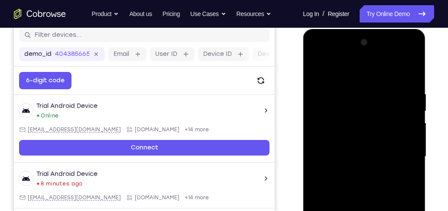
click at [319, 68] on div at bounding box center [363, 157] width 109 height 243
drag, startPoint x: 400, startPoint y: 86, endPoint x: 360, endPoint y: 85, distance: 39.5
click at [361, 85] on div at bounding box center [363, 157] width 109 height 243
drag, startPoint x: 392, startPoint y: 87, endPoint x: 359, endPoint y: 88, distance: 33.0
click at [359, 88] on div at bounding box center [363, 157] width 109 height 243
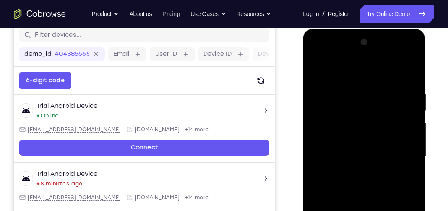
drag, startPoint x: 363, startPoint y: 94, endPoint x: 354, endPoint y: 95, distance: 8.7
click at [354, 95] on div at bounding box center [363, 157] width 109 height 243
drag, startPoint x: 393, startPoint y: 92, endPoint x: 366, endPoint y: 94, distance: 26.5
click at [366, 94] on div at bounding box center [363, 157] width 109 height 243
drag, startPoint x: 400, startPoint y: 93, endPoint x: 361, endPoint y: 96, distance: 39.5
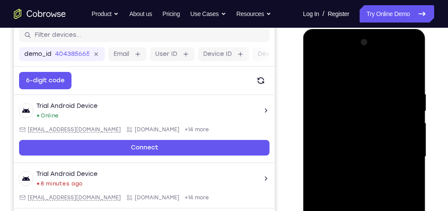
click at [361, 96] on div at bounding box center [363, 157] width 109 height 243
drag, startPoint x: 385, startPoint y: 91, endPoint x: 350, endPoint y: 94, distance: 35.3
click at [350, 94] on div at bounding box center [363, 157] width 109 height 243
drag, startPoint x: 393, startPoint y: 92, endPoint x: 357, endPoint y: 94, distance: 36.1
click at [357, 94] on div at bounding box center [363, 157] width 109 height 243
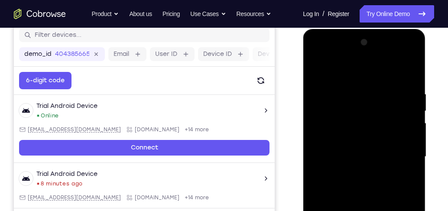
drag, startPoint x: 370, startPoint y: 90, endPoint x: 356, endPoint y: 91, distance: 14.7
click at [356, 91] on div at bounding box center [363, 157] width 109 height 243
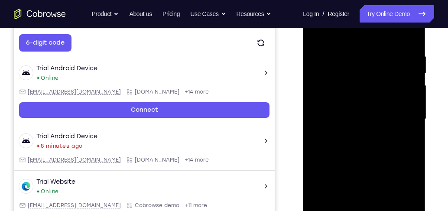
scroll to position [164, 0]
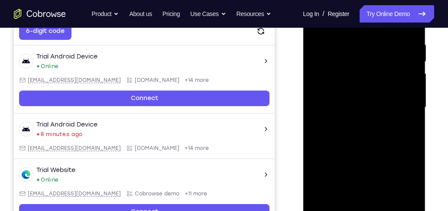
drag, startPoint x: 369, startPoint y: 148, endPoint x: 369, endPoint y: 81, distance: 66.7
click at [369, 81] on div at bounding box center [363, 107] width 109 height 243
click at [389, 181] on div at bounding box center [363, 107] width 109 height 243
drag, startPoint x: 378, startPoint y: 182, endPoint x: 368, endPoint y: 83, distance: 100.2
click at [368, 84] on div at bounding box center [363, 107] width 109 height 243
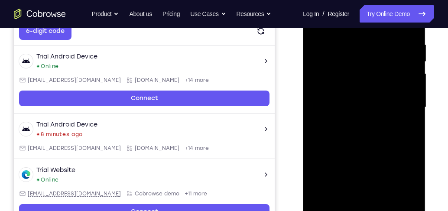
drag, startPoint x: 378, startPoint y: 163, endPoint x: 381, endPoint y: 78, distance: 85.0
click at [381, 78] on div at bounding box center [363, 107] width 109 height 243
drag, startPoint x: 383, startPoint y: 138, endPoint x: 388, endPoint y: 78, distance: 60.4
click at [386, 80] on div at bounding box center [363, 107] width 109 height 243
drag, startPoint x: 380, startPoint y: 163, endPoint x: 375, endPoint y: 85, distance: 78.2
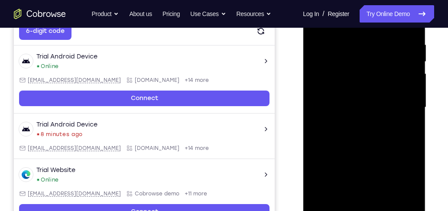
click at [375, 85] on div at bounding box center [363, 107] width 109 height 243
click at [387, 181] on div at bounding box center [363, 107] width 109 height 243
drag, startPoint x: 370, startPoint y: 101, endPoint x: 369, endPoint y: 221, distance: 119.2
click at [369, 181] on div at bounding box center [363, 107] width 109 height 243
drag, startPoint x: 367, startPoint y: 104, endPoint x: 378, endPoint y: 180, distance: 77.5
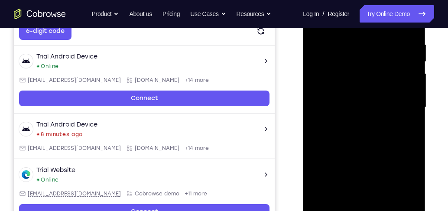
click at [377, 180] on div at bounding box center [363, 107] width 109 height 243
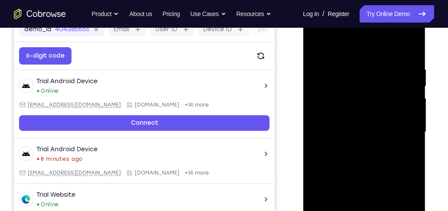
scroll to position [189, 0]
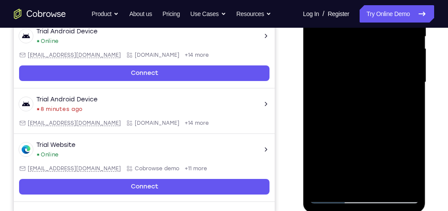
click at [369, 82] on div at bounding box center [363, 82] width 109 height 243
click at [389, 104] on div at bounding box center [363, 82] width 109 height 243
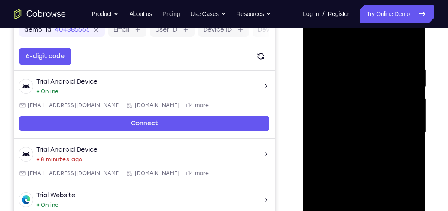
scroll to position [114, 0]
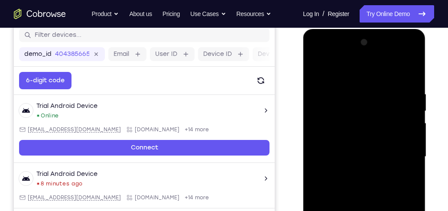
click at [318, 69] on div at bounding box center [363, 157] width 109 height 243
click at [318, 68] on div at bounding box center [363, 157] width 109 height 243
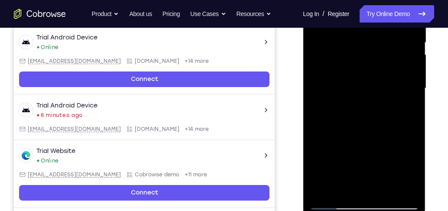
scroll to position [189, 0]
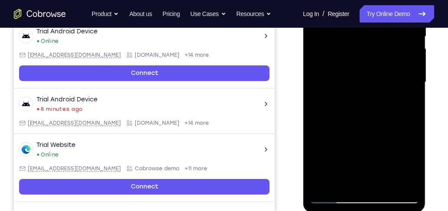
click at [383, 181] on div at bounding box center [363, 82] width 109 height 243
drag, startPoint x: 383, startPoint y: 127, endPoint x: 390, endPoint y: 78, distance: 49.8
click at [389, 78] on div at bounding box center [363, 82] width 109 height 243
drag, startPoint x: 382, startPoint y: 138, endPoint x: 383, endPoint y: 82, distance: 55.9
click at [382, 83] on div at bounding box center [363, 82] width 109 height 243
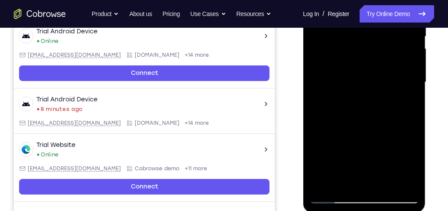
drag, startPoint x: 376, startPoint y: 169, endPoint x: 383, endPoint y: 100, distance: 68.8
click at [382, 102] on div at bounding box center [363, 82] width 109 height 243
click at [331, 181] on div at bounding box center [363, 82] width 109 height 243
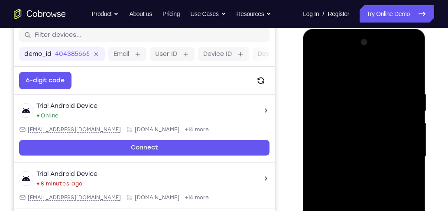
drag, startPoint x: 382, startPoint y: 97, endPoint x: 375, endPoint y: 148, distance: 51.2
click at [375, 148] on div at bounding box center [363, 157] width 109 height 243
drag, startPoint x: 400, startPoint y: 87, endPoint x: 348, endPoint y: 88, distance: 52.4
click at [348, 88] on div at bounding box center [363, 157] width 109 height 243
drag, startPoint x: 360, startPoint y: 89, endPoint x: 344, endPoint y: 90, distance: 15.6
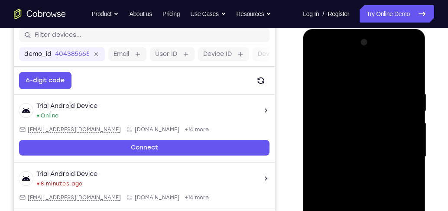
click at [344, 90] on div at bounding box center [363, 157] width 109 height 243
drag, startPoint x: 406, startPoint y: 89, endPoint x: 357, endPoint y: 91, distance: 49.4
click at [357, 91] on div at bounding box center [363, 157] width 109 height 243
click at [342, 95] on div at bounding box center [363, 157] width 109 height 243
drag, startPoint x: 398, startPoint y: 92, endPoint x: 361, endPoint y: 95, distance: 37.0
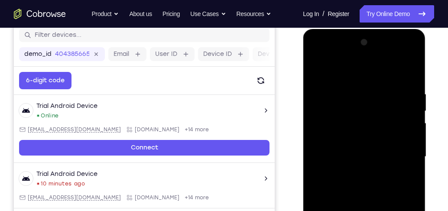
click at [361, 95] on div at bounding box center [363, 157] width 109 height 243
drag, startPoint x: 409, startPoint y: 94, endPoint x: 362, endPoint y: 95, distance: 46.8
click at [362, 95] on div at bounding box center [363, 157] width 109 height 243
drag, startPoint x: 400, startPoint y: 93, endPoint x: 353, endPoint y: 95, distance: 47.7
click at [353, 95] on div at bounding box center [363, 157] width 109 height 243
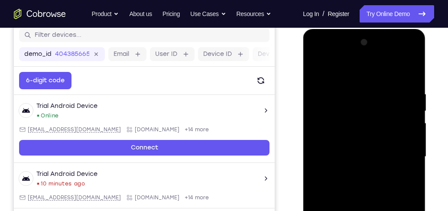
drag, startPoint x: 385, startPoint y: 91, endPoint x: 350, endPoint y: 91, distance: 35.1
click at [350, 91] on div at bounding box center [363, 157] width 109 height 243
drag, startPoint x: 383, startPoint y: 94, endPoint x: 353, endPoint y: 96, distance: 30.0
click at [354, 95] on div at bounding box center [363, 157] width 109 height 243
drag, startPoint x: 393, startPoint y: 90, endPoint x: 344, endPoint y: 93, distance: 49.1
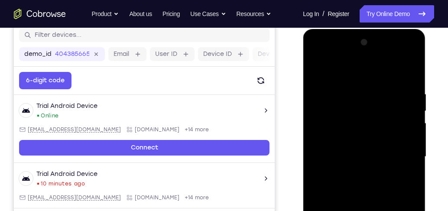
click at [344, 93] on div at bounding box center [363, 157] width 109 height 243
drag, startPoint x: 356, startPoint y: 92, endPoint x: 344, endPoint y: 93, distance: 12.2
click at [344, 93] on div at bounding box center [363, 157] width 109 height 243
drag, startPoint x: 390, startPoint y: 91, endPoint x: 348, endPoint y: 95, distance: 42.3
click at [348, 95] on div at bounding box center [363, 157] width 109 height 243
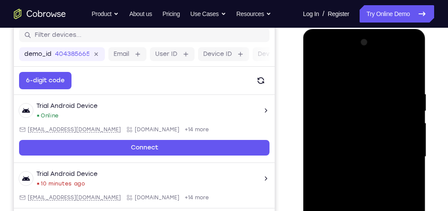
drag, startPoint x: 373, startPoint y: 92, endPoint x: 354, endPoint y: 94, distance: 18.3
click at [354, 94] on div at bounding box center [363, 157] width 109 height 243
drag, startPoint x: 396, startPoint y: 90, endPoint x: 357, endPoint y: 91, distance: 39.0
click at [357, 91] on div at bounding box center [363, 157] width 109 height 243
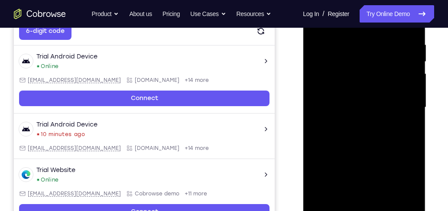
scroll to position [90, 0]
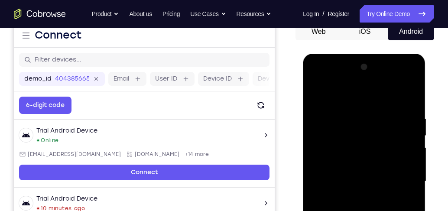
drag, startPoint x: 386, startPoint y: 113, endPoint x: 338, endPoint y: 113, distance: 47.2
click at [338, 113] on div at bounding box center [363, 181] width 109 height 243
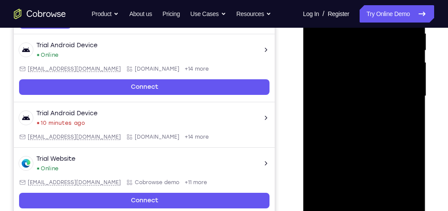
scroll to position [164, 0]
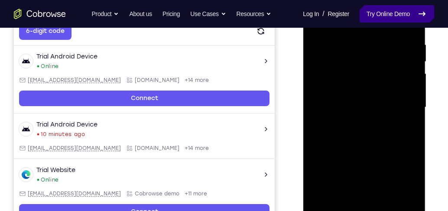
click at [389, 6] on link "Try Online Demo" at bounding box center [397, 13] width 75 height 17
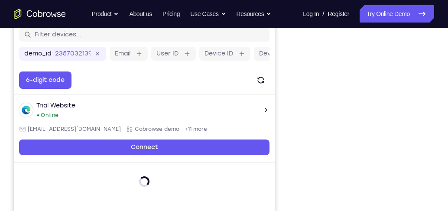
scroll to position [123, 0]
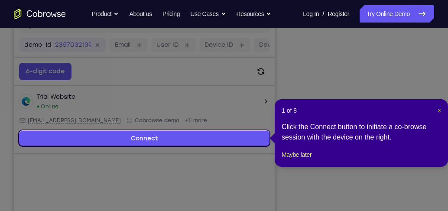
click at [440, 110] on span "×" at bounding box center [439, 110] width 3 height 7
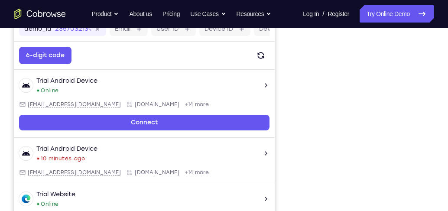
scroll to position [148, 0]
